Goal: Task Accomplishment & Management: Use online tool/utility

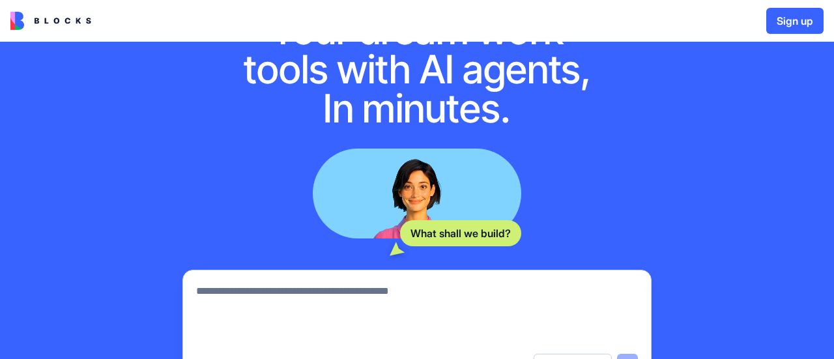
scroll to position [141, 0]
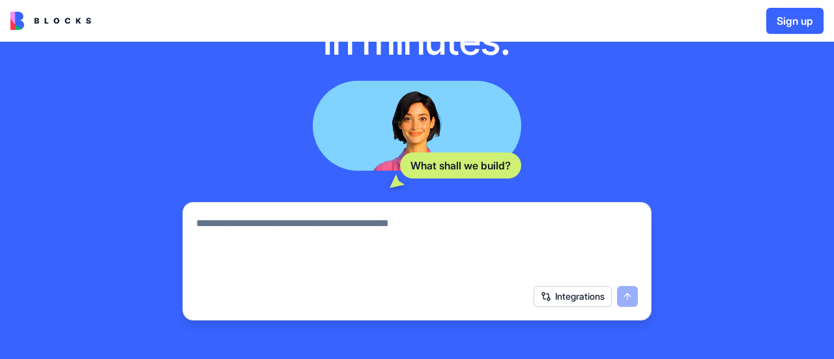
drag, startPoint x: 831, startPoint y: 62, endPoint x: 833, endPoint y: 77, distance: 15.0
click at [833, 77] on div "Your dream work tools with AI agents, In minutes. What shall we build? Integrat…" at bounding box center [417, 173] width 834 height 545
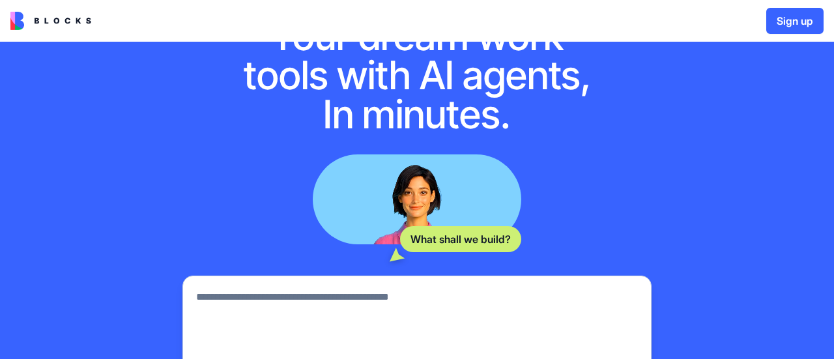
scroll to position [130, 0]
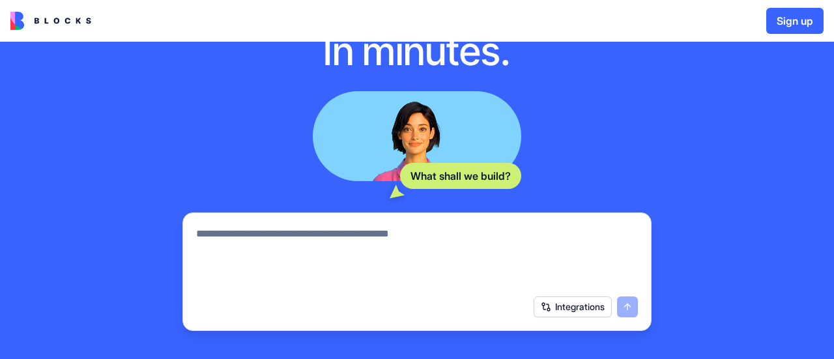
click at [528, 197] on div "What shall we build? Integrations" at bounding box center [416, 211] width 469 height 240
click at [517, 224] on div at bounding box center [416, 253] width 457 height 70
click at [514, 237] on textarea at bounding box center [417, 257] width 442 height 63
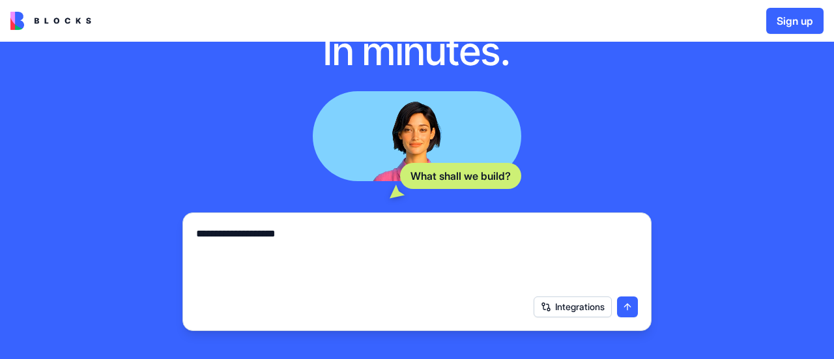
type textarea "**********"
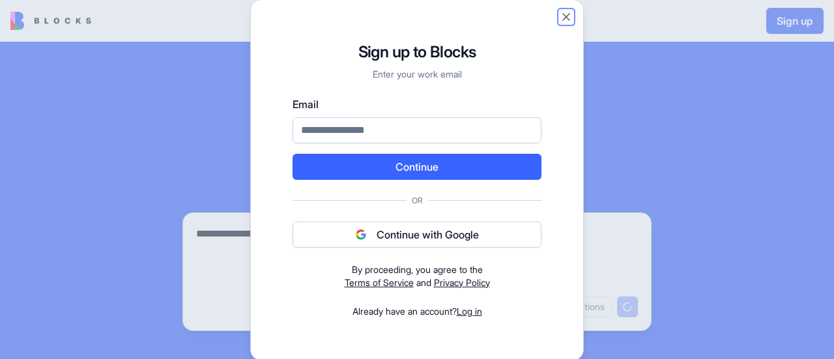
click at [560, 22] on button "Close" at bounding box center [566, 16] width 13 height 13
